Goal: Information Seeking & Learning: Learn about a topic

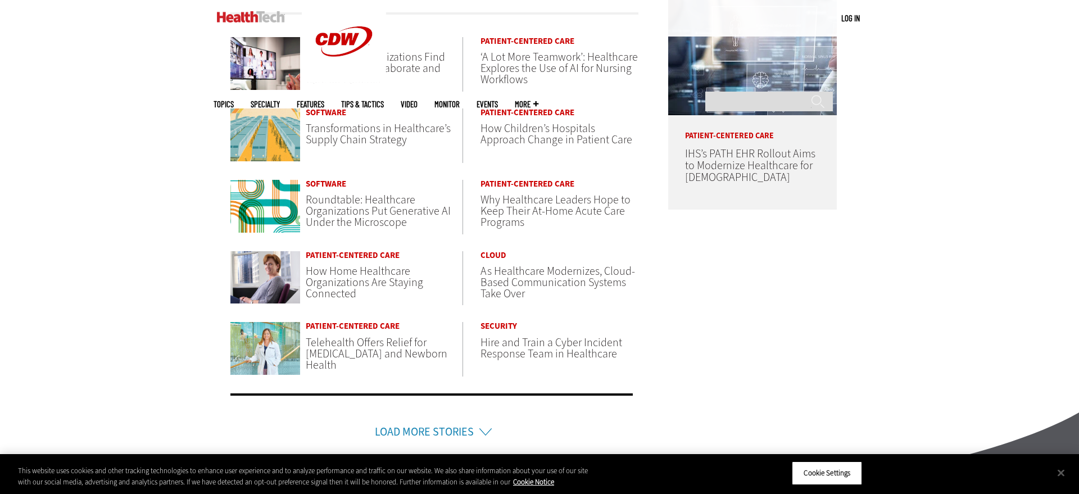
scroll to position [606, 0]
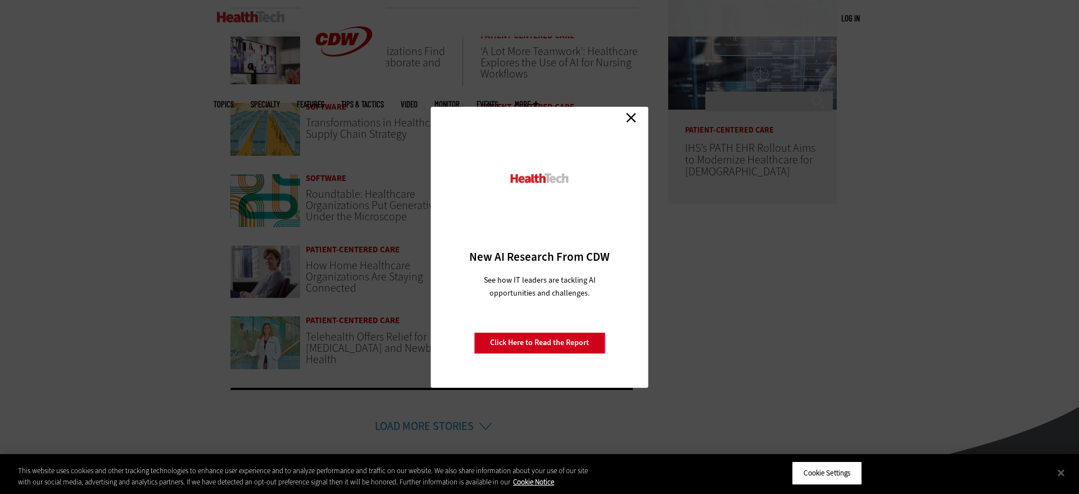
click at [636, 119] on link "Close" at bounding box center [630, 118] width 17 height 17
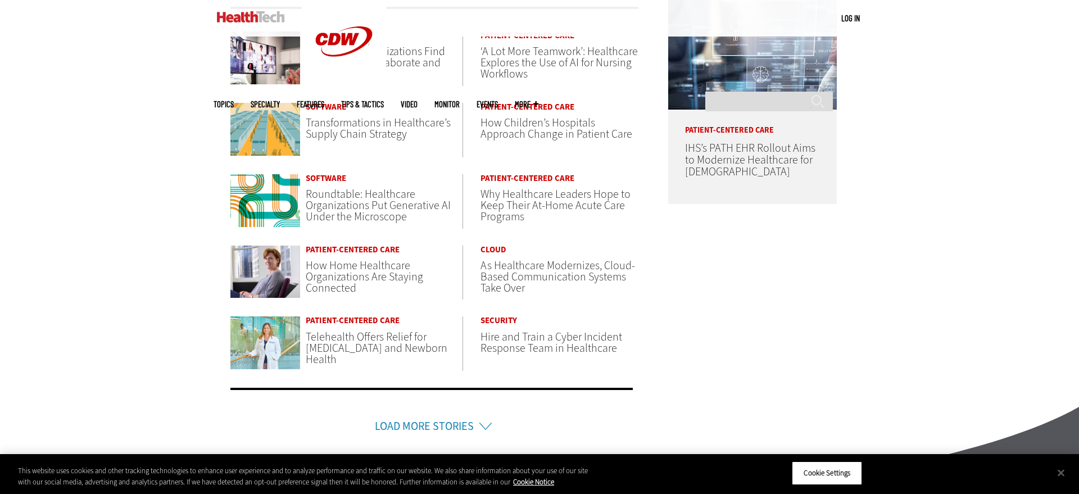
click at [549, 62] on span "‘A Lot More Teamwork’: Healthcare Explores the Use of AI for Nursing Workflows" at bounding box center [558, 63] width 157 height 38
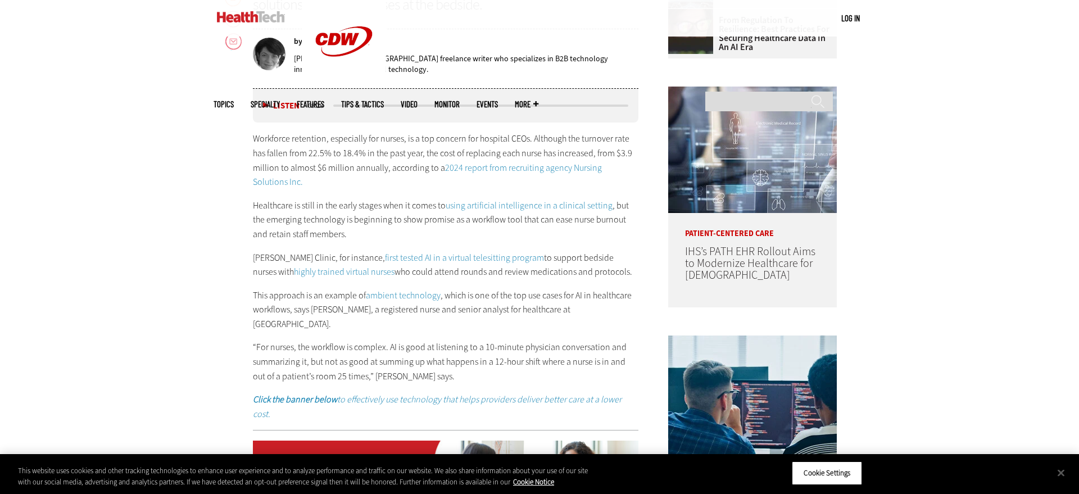
scroll to position [706, 0]
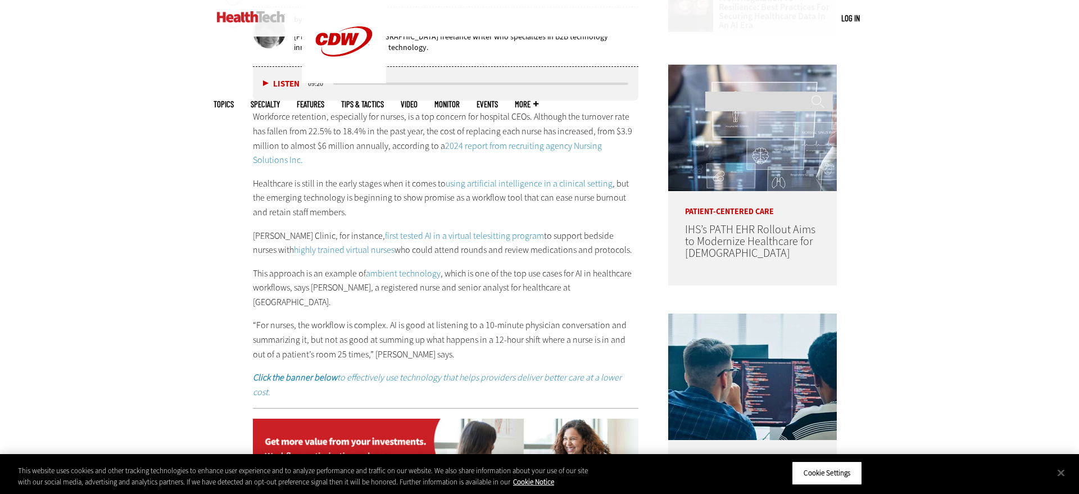
drag, startPoint x: 221, startPoint y: 265, endPoint x: 307, endPoint y: 287, distance: 88.7
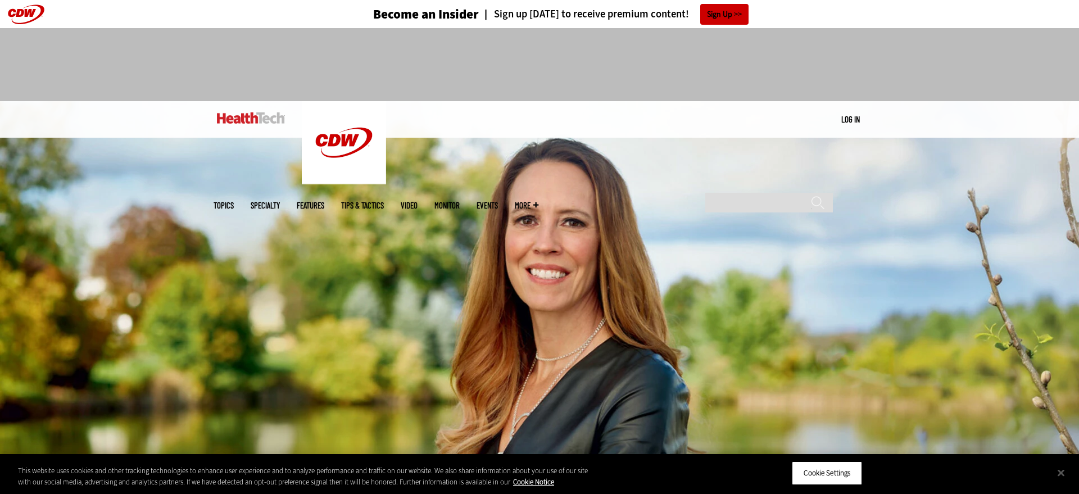
scroll to position [347, 0]
